Goal: Information Seeking & Learning: Learn about a topic

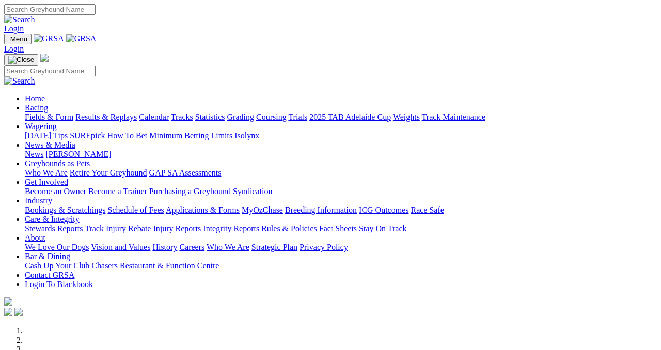
click at [376, 4] on div "Login" at bounding box center [330, 18] width 653 height 29
click at [96, 8] on input "Search" at bounding box center [49, 9] width 91 height 11
type input "SAINT TESS"
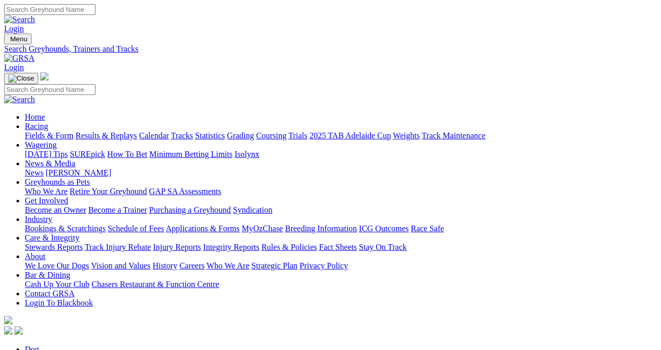
scroll to position [75, 0]
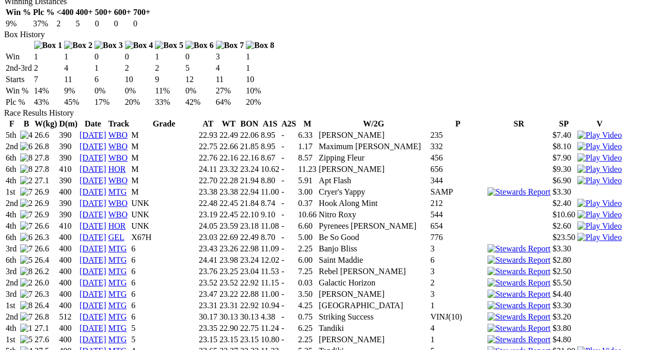
scroll to position [648, 0]
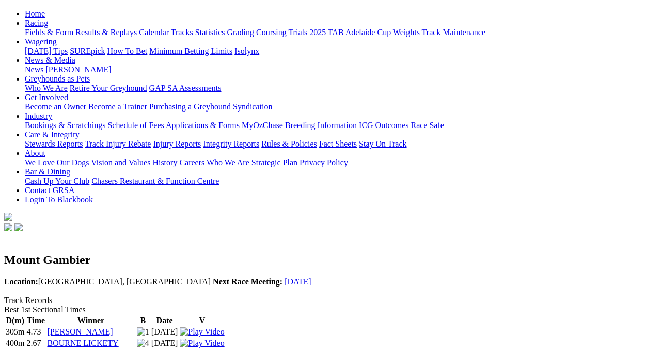
scroll to position [112, 0]
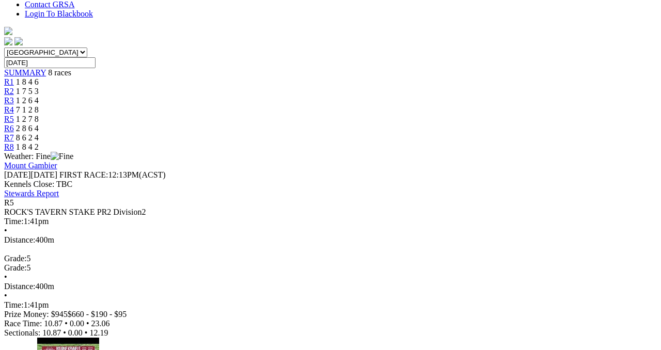
scroll to position [220, 0]
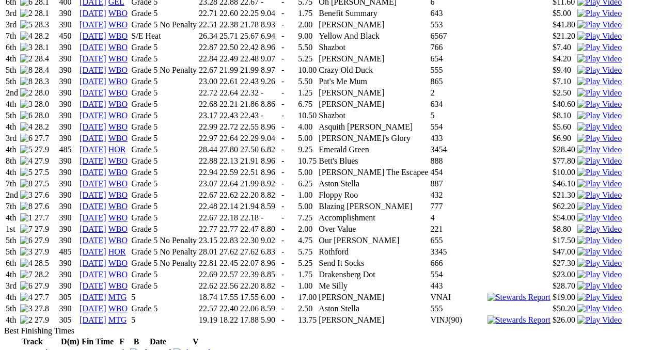
scroll to position [1367, 0]
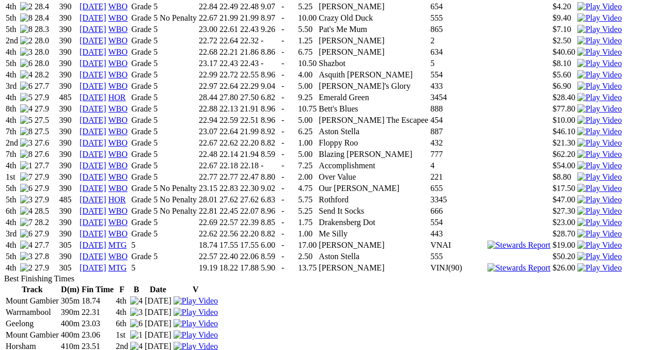
click at [106, 263] on link "[DATE]" at bounding box center [93, 267] width 27 height 9
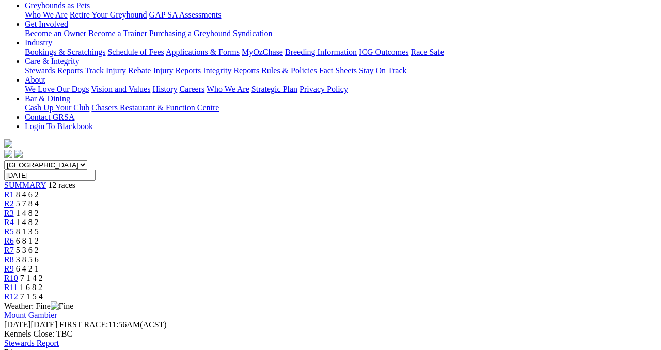
scroll to position [167, 0]
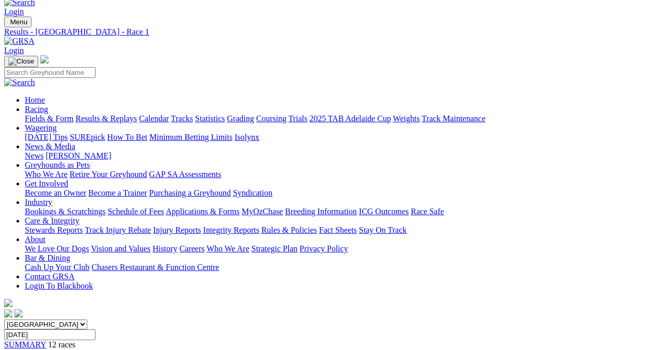
scroll to position [8, 0]
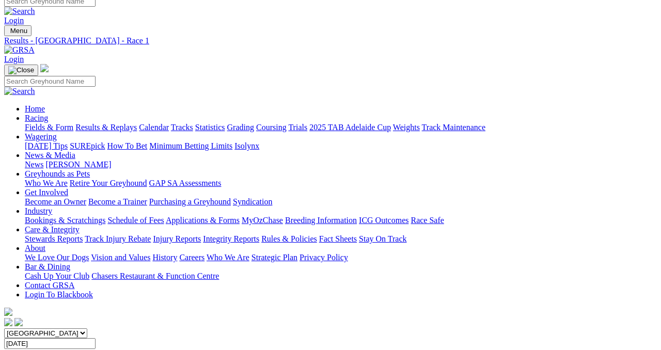
click at [96, 3] on input "Search" at bounding box center [49, 1] width 91 height 11
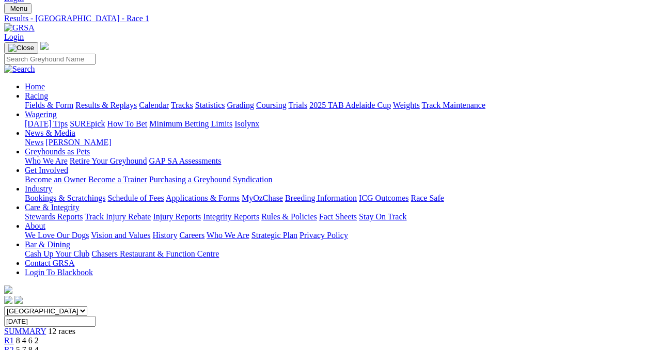
scroll to position [0, 0]
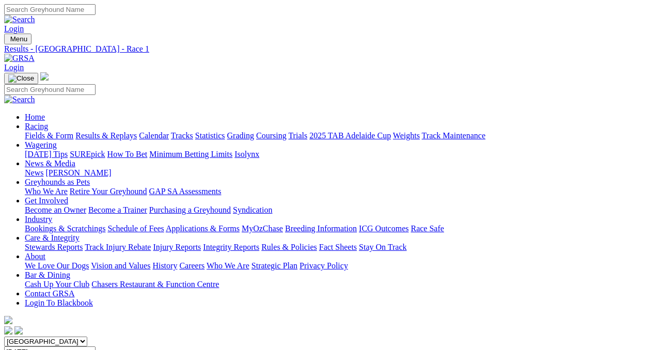
type input "D"
type input "SAINT"
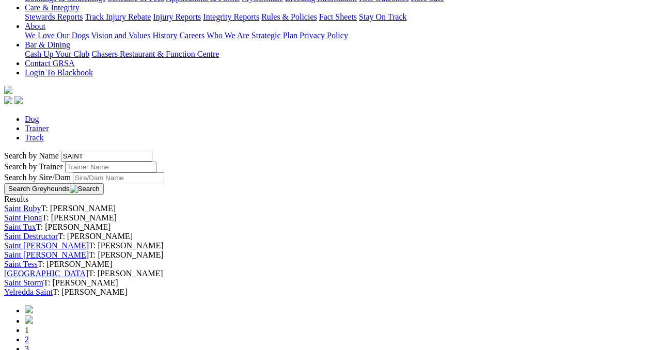
scroll to position [238, 0]
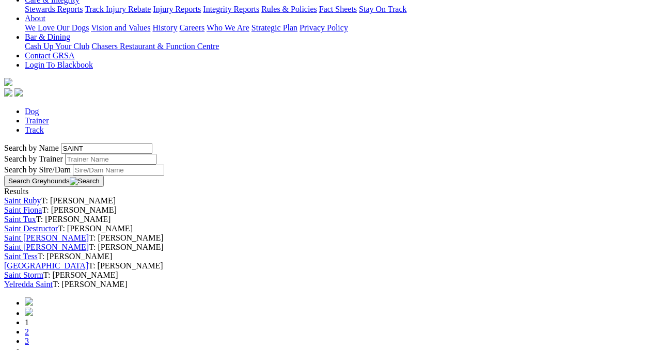
click at [42, 206] on link "Saint Fiona" at bounding box center [23, 210] width 38 height 9
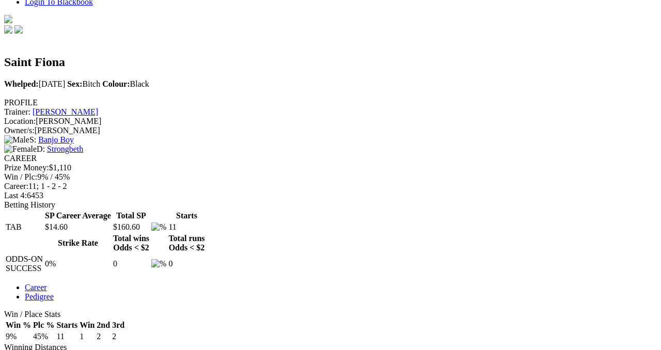
scroll to position [314, 0]
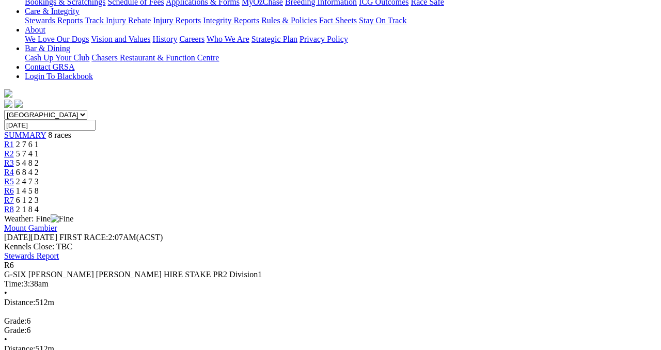
scroll to position [226, 0]
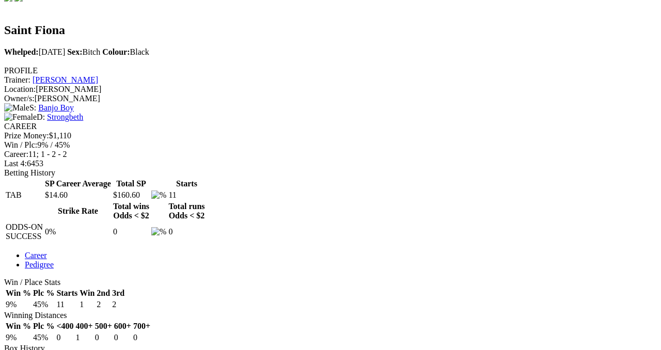
scroll to position [338, 0]
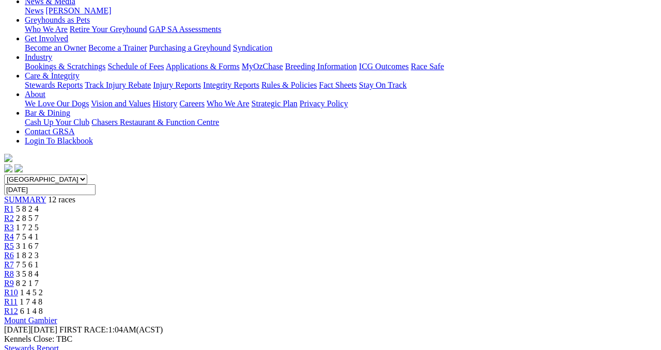
scroll to position [300, 0]
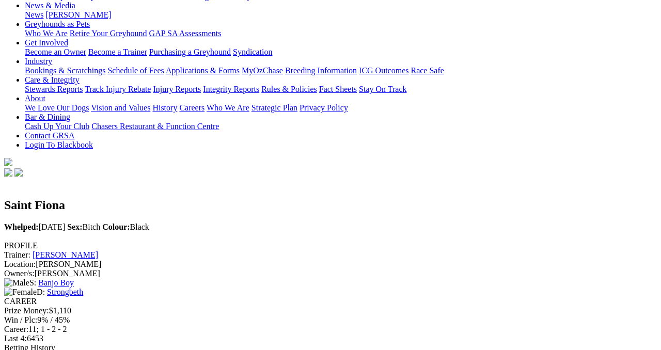
scroll to position [171, 0]
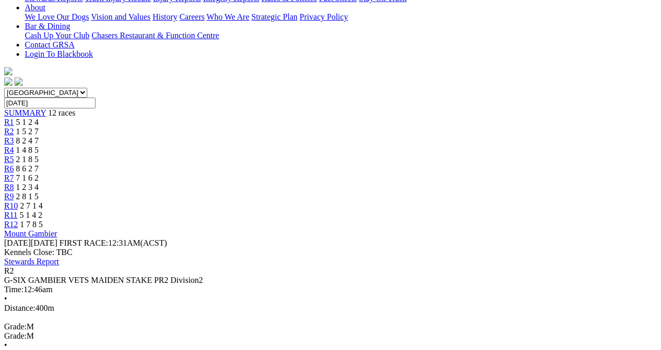
scroll to position [252, 0]
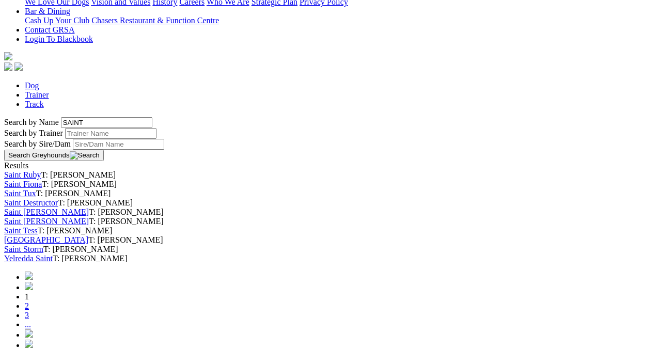
scroll to position [287, 0]
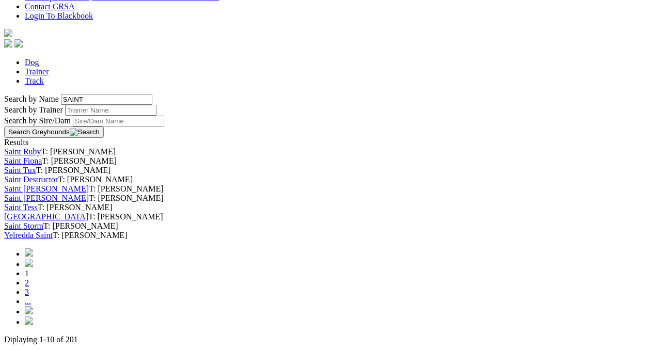
click at [58, 175] on link "Saint Destructor" at bounding box center [31, 179] width 54 height 9
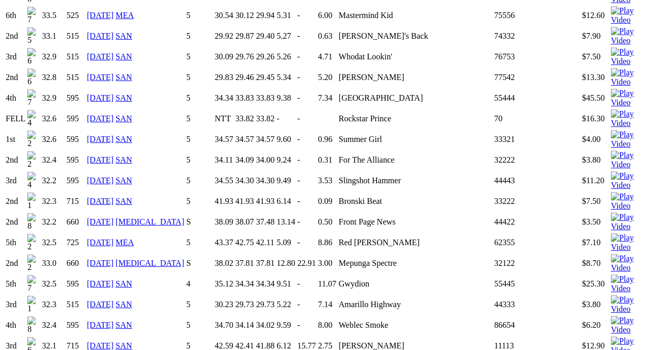
scroll to position [1617, 0]
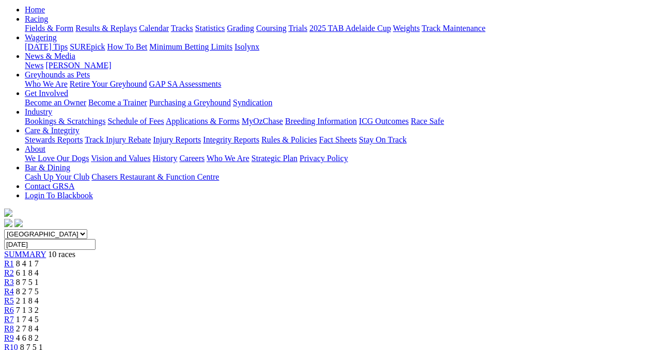
scroll to position [105, 0]
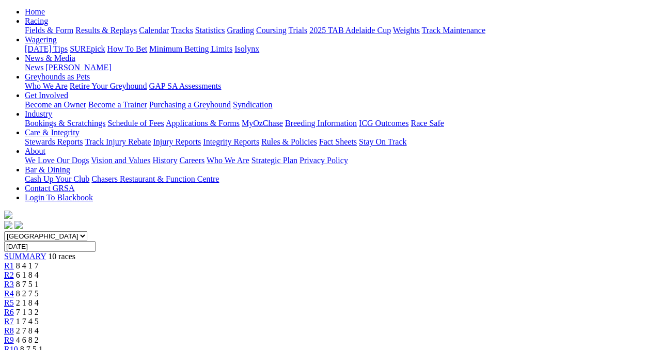
click at [75, 252] on span "10 races" at bounding box center [61, 256] width 27 height 9
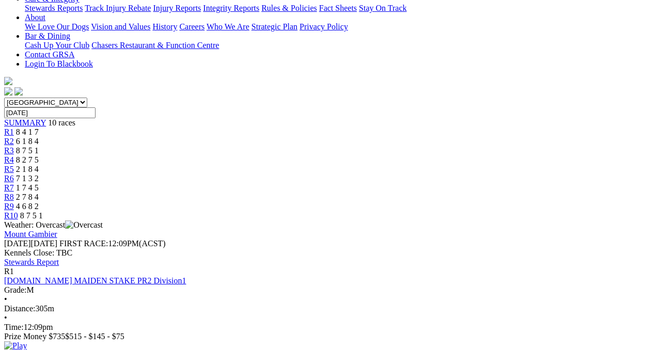
scroll to position [240, 0]
click at [27, 340] on img at bounding box center [15, 344] width 23 height 9
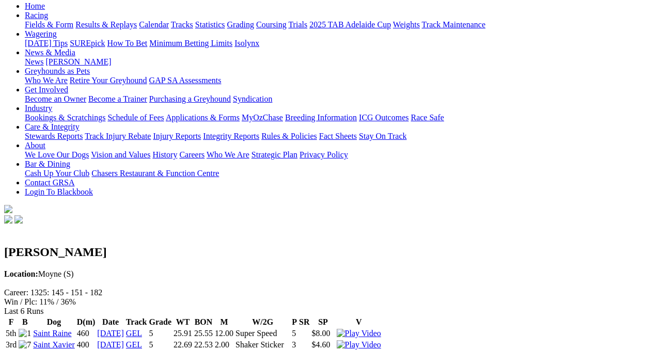
scroll to position [86, 0]
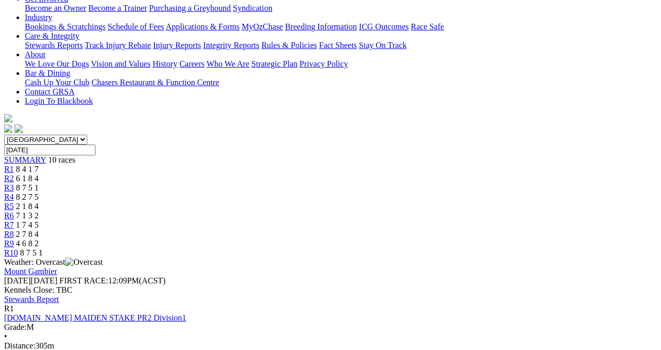
scroll to position [208, 0]
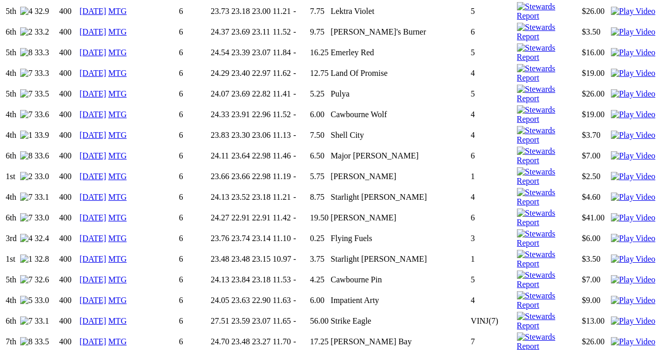
scroll to position [1093, 0]
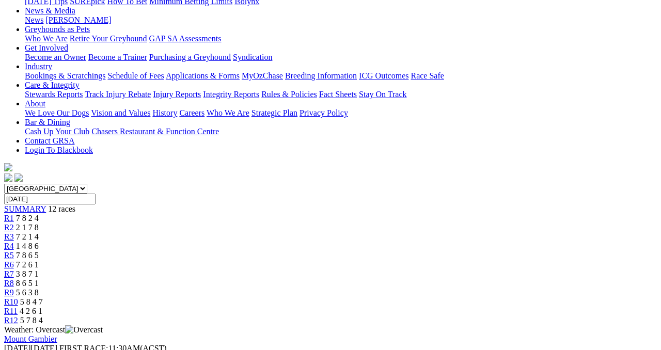
scroll to position [117, 0]
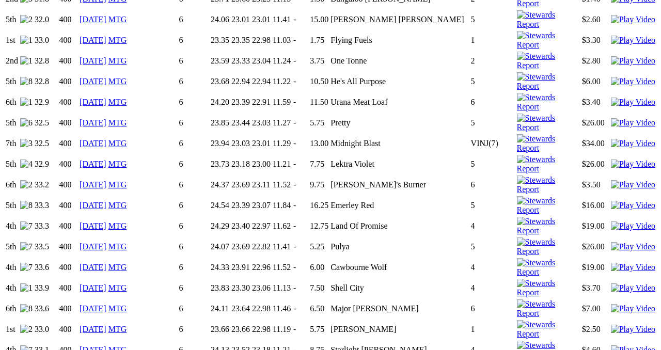
scroll to position [942, 0]
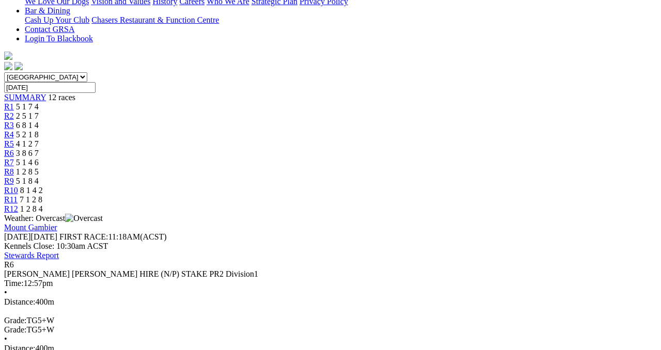
scroll to position [269, 0]
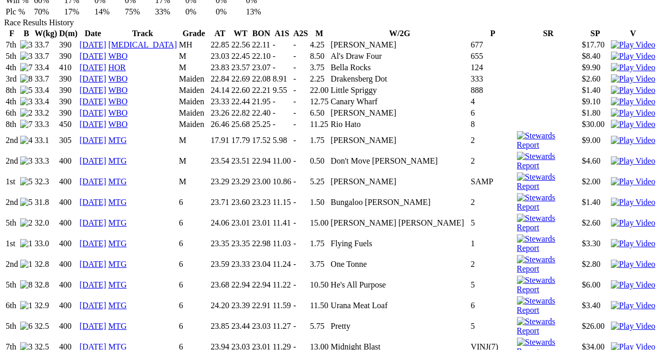
scroll to position [737, 0]
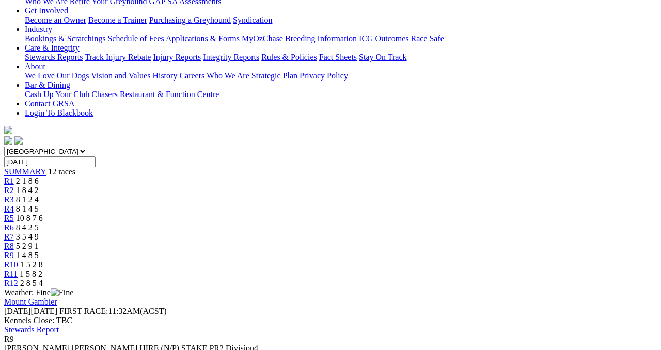
scroll to position [192, 0]
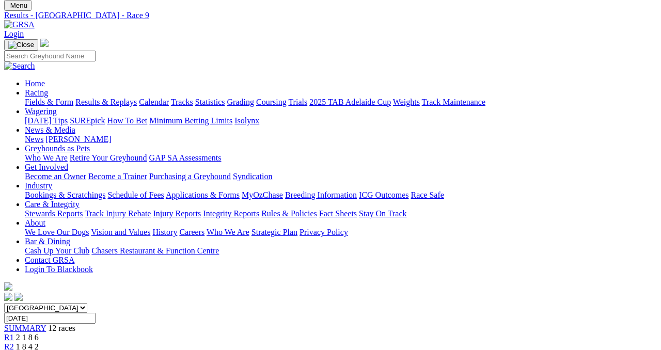
scroll to position [0, 0]
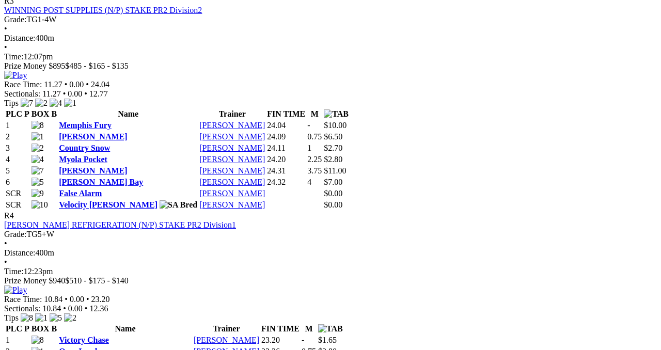
scroll to position [925, 0]
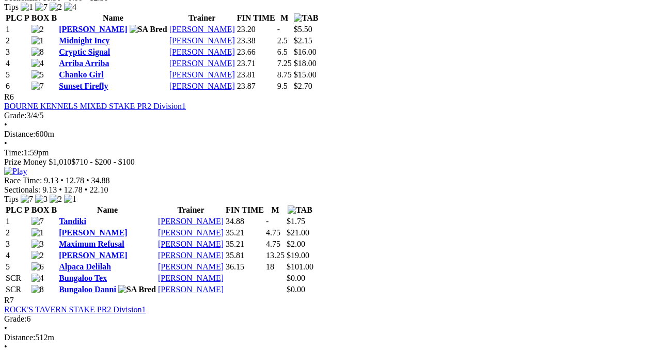
scroll to position [1375, 0]
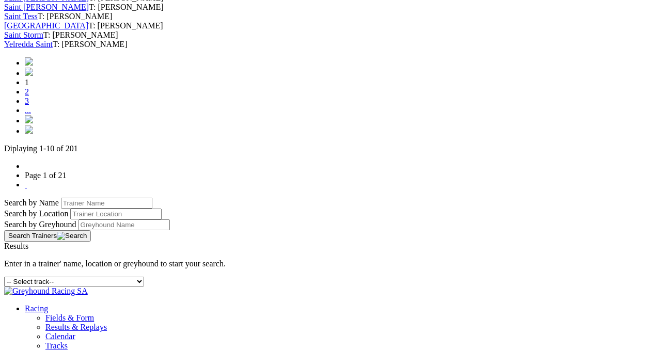
scroll to position [480, 0]
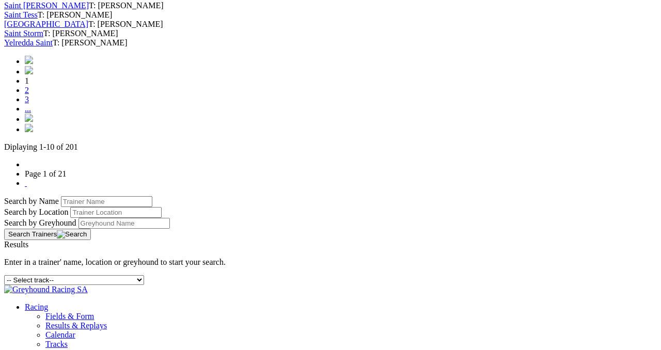
click at [29, 95] on link "2" at bounding box center [27, 90] width 4 height 9
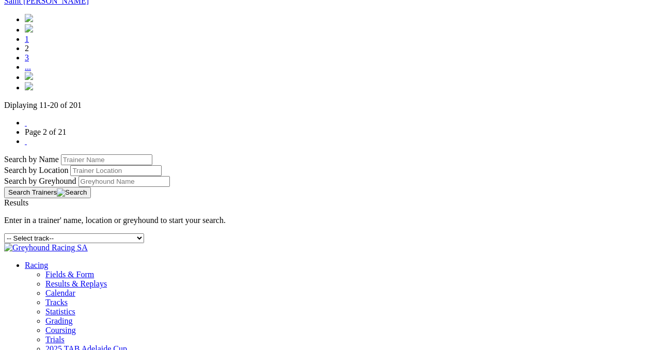
scroll to position [522, 0]
click at [29, 62] on link "3" at bounding box center [27, 57] width 4 height 9
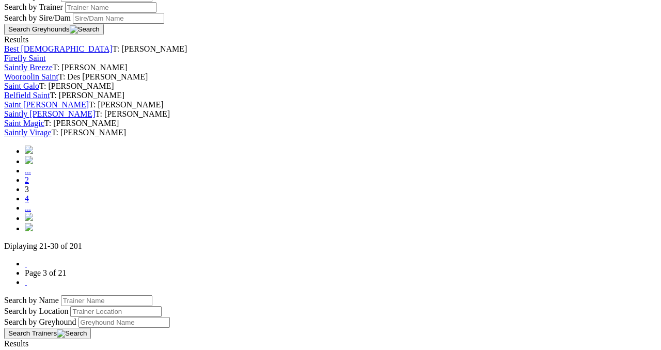
scroll to position [393, 0]
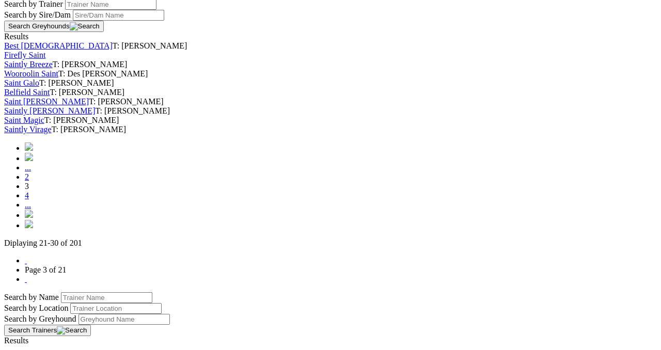
click at [89, 106] on link "Saint Rufus" at bounding box center [46, 101] width 85 height 9
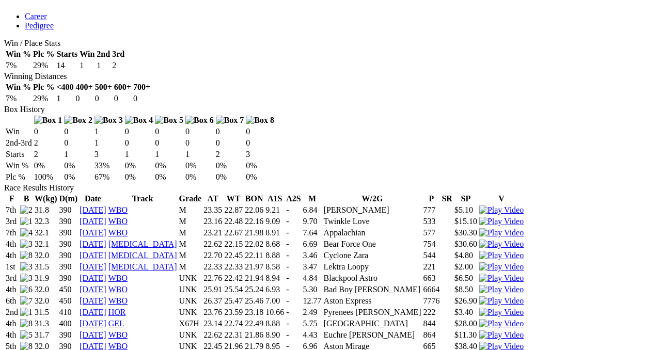
scroll to position [568, 0]
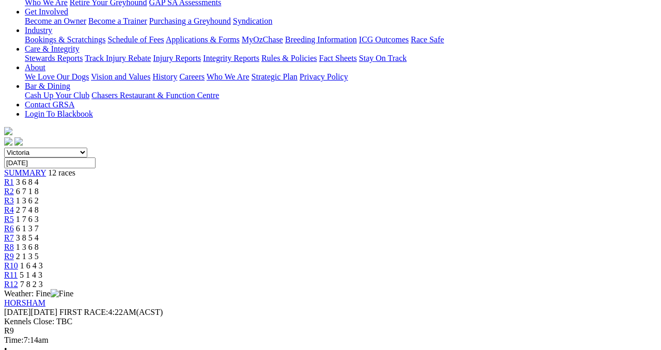
scroll to position [170, 4]
